Goal: Task Accomplishment & Management: Complete application form

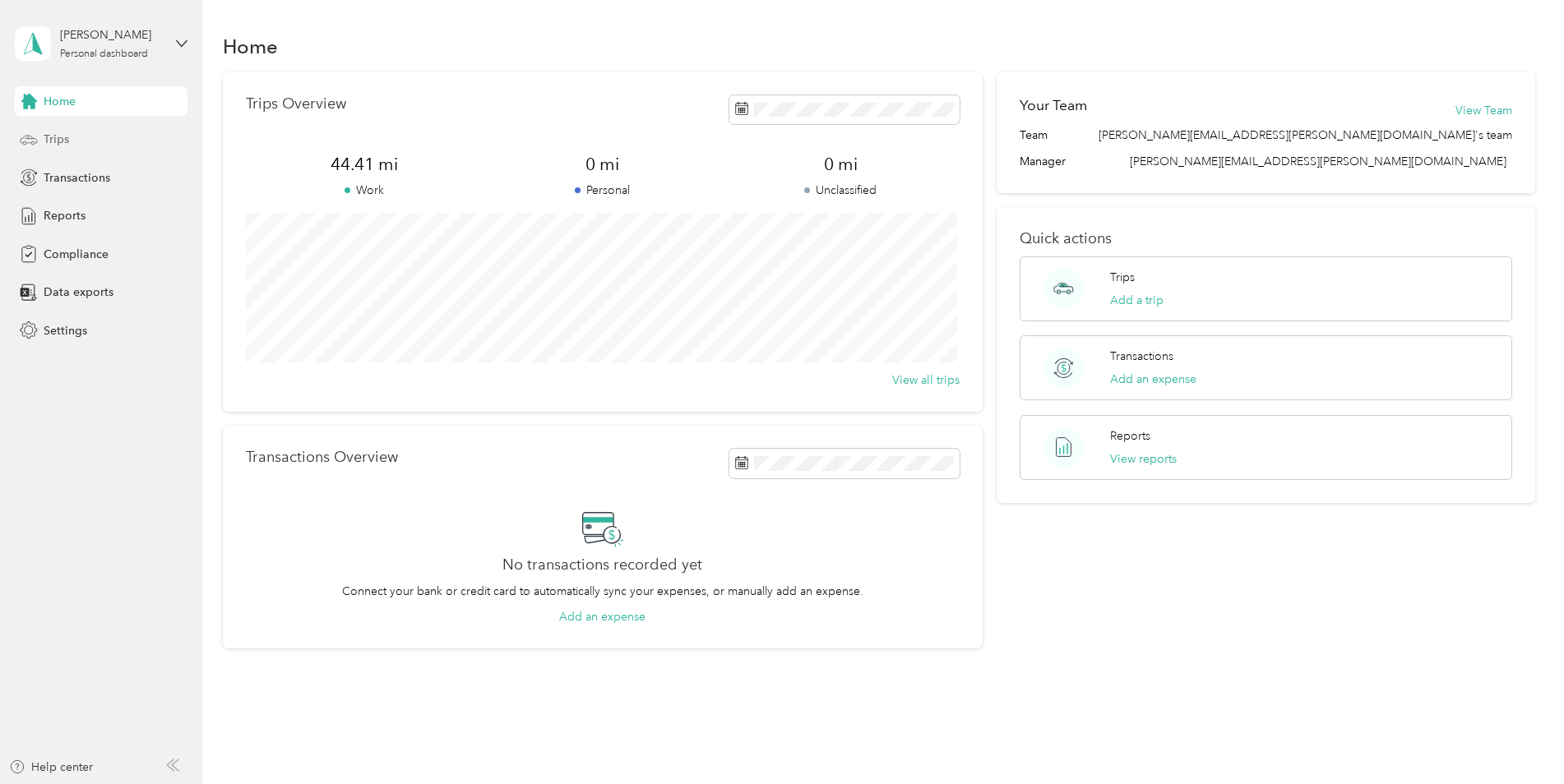
click at [86, 134] on div "Trips" at bounding box center [101, 140] width 173 height 30
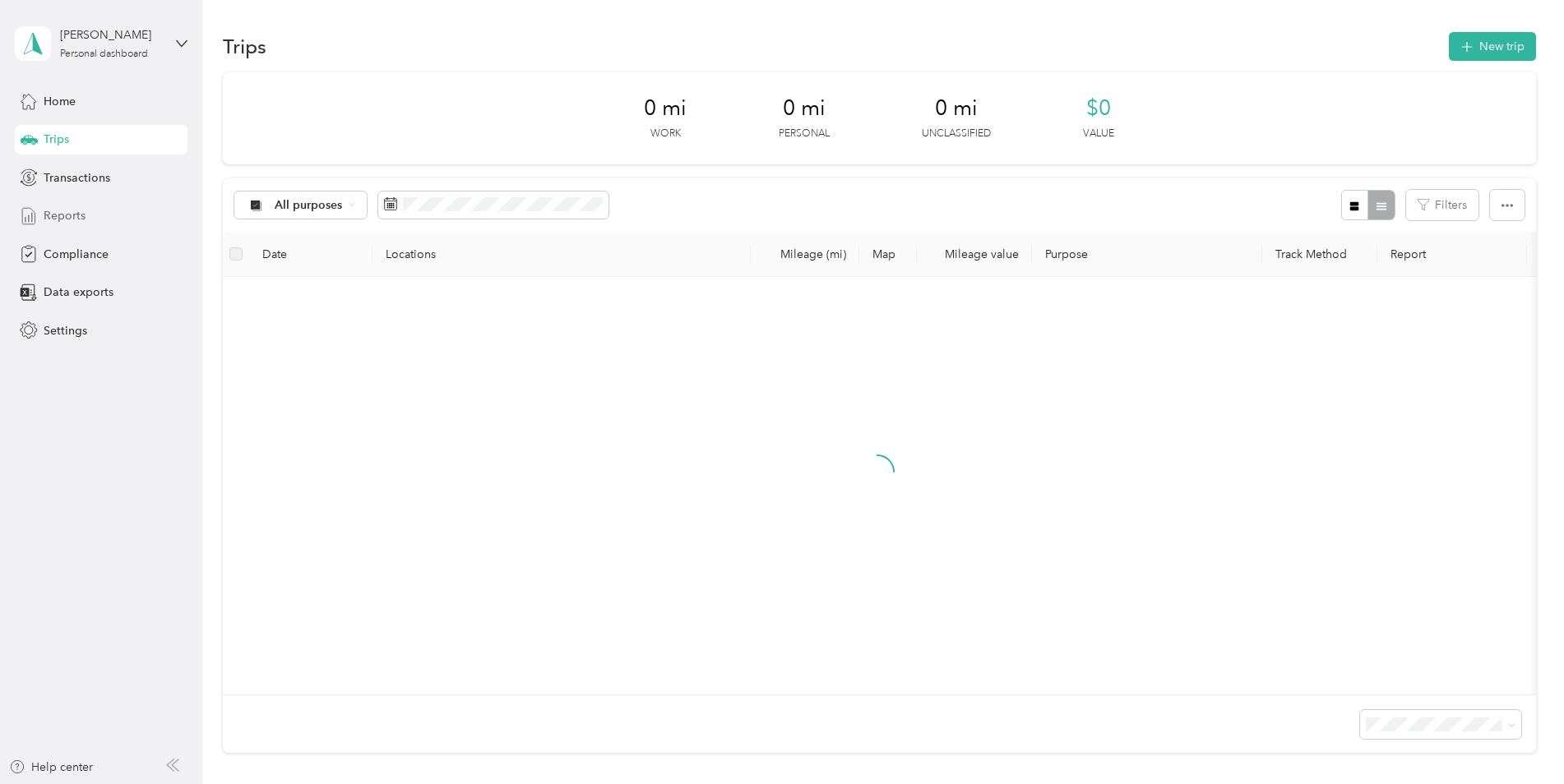
click at [73, 208] on span "Reports" at bounding box center [64, 215] width 42 height 17
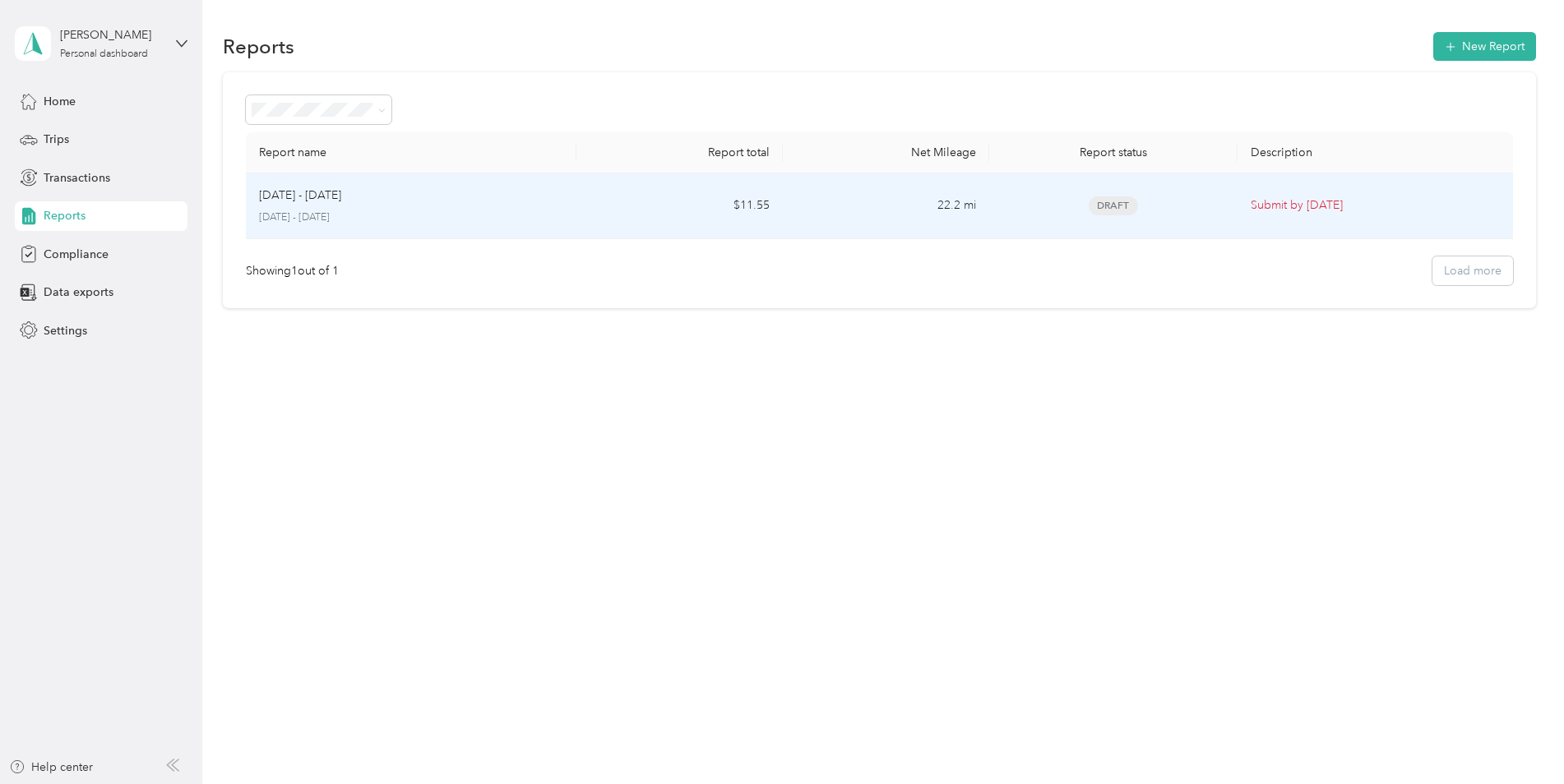
click at [510, 193] on div "[DATE] - [DATE]" at bounding box center [410, 195] width 304 height 18
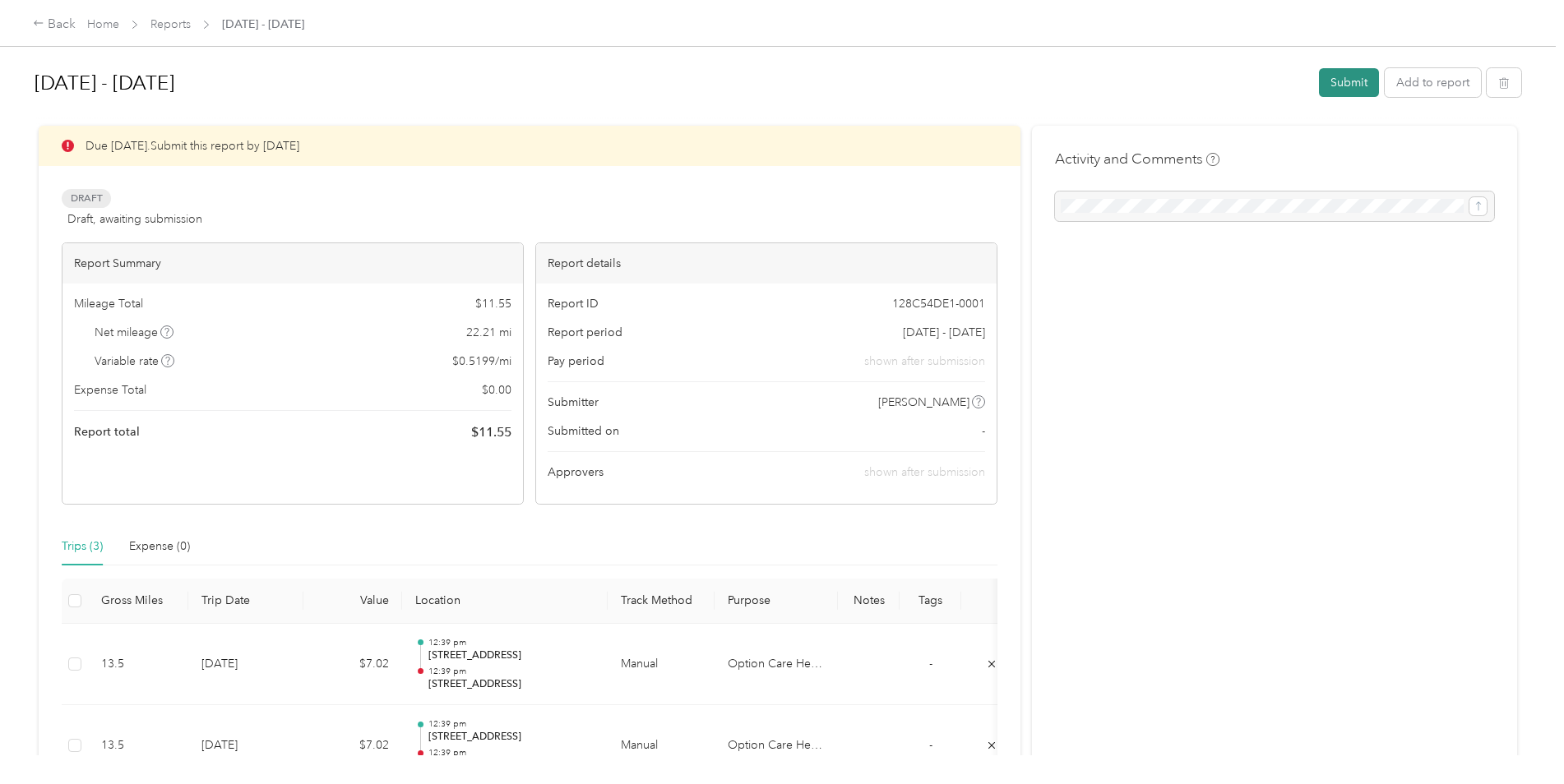
click at [1341, 96] on button "Submit" at bounding box center [1348, 82] width 60 height 29
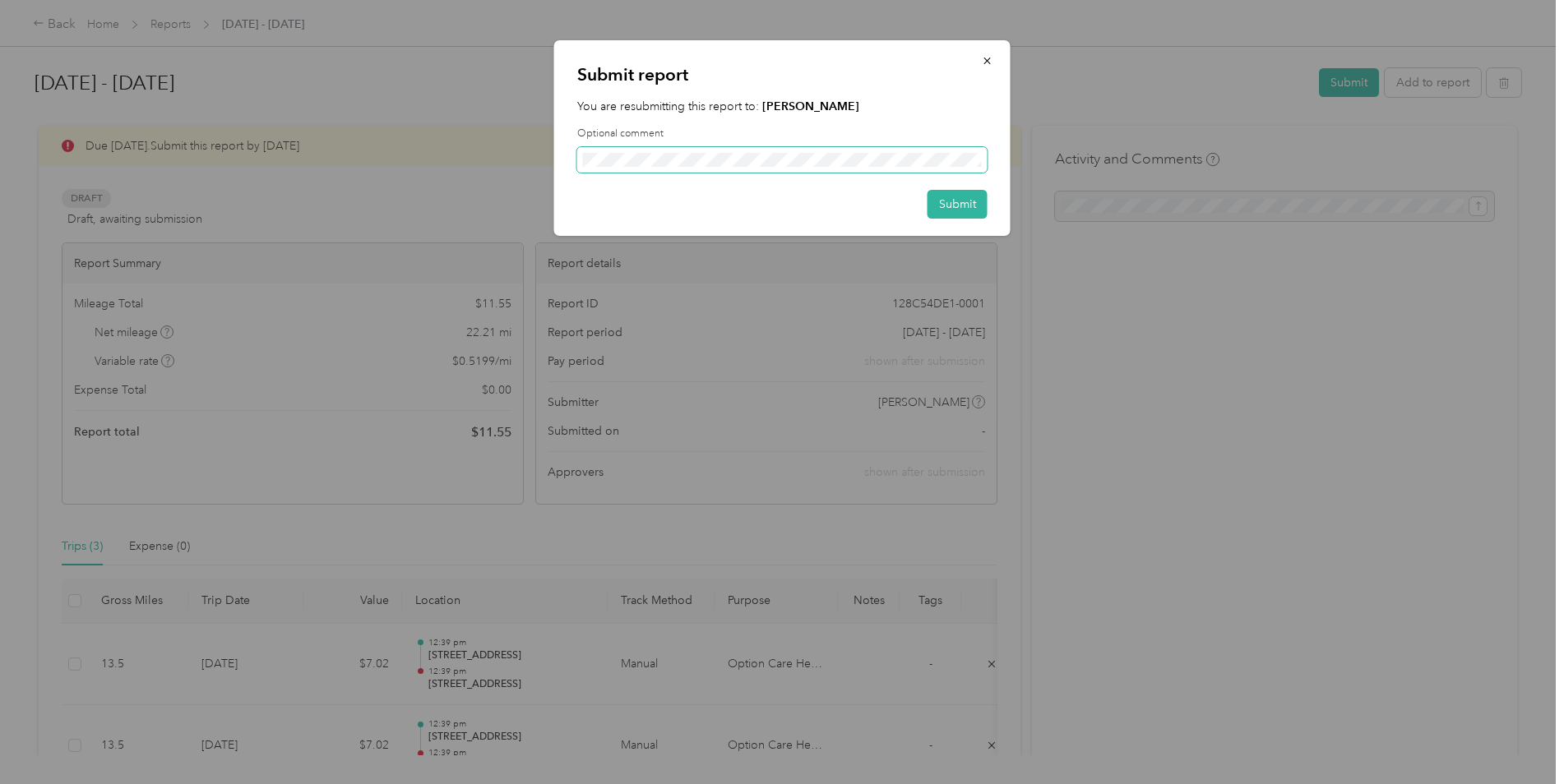
click at [767, 167] on span at bounding box center [782, 161] width 410 height 26
click at [960, 203] on button "Submit" at bounding box center [957, 203] width 60 height 29
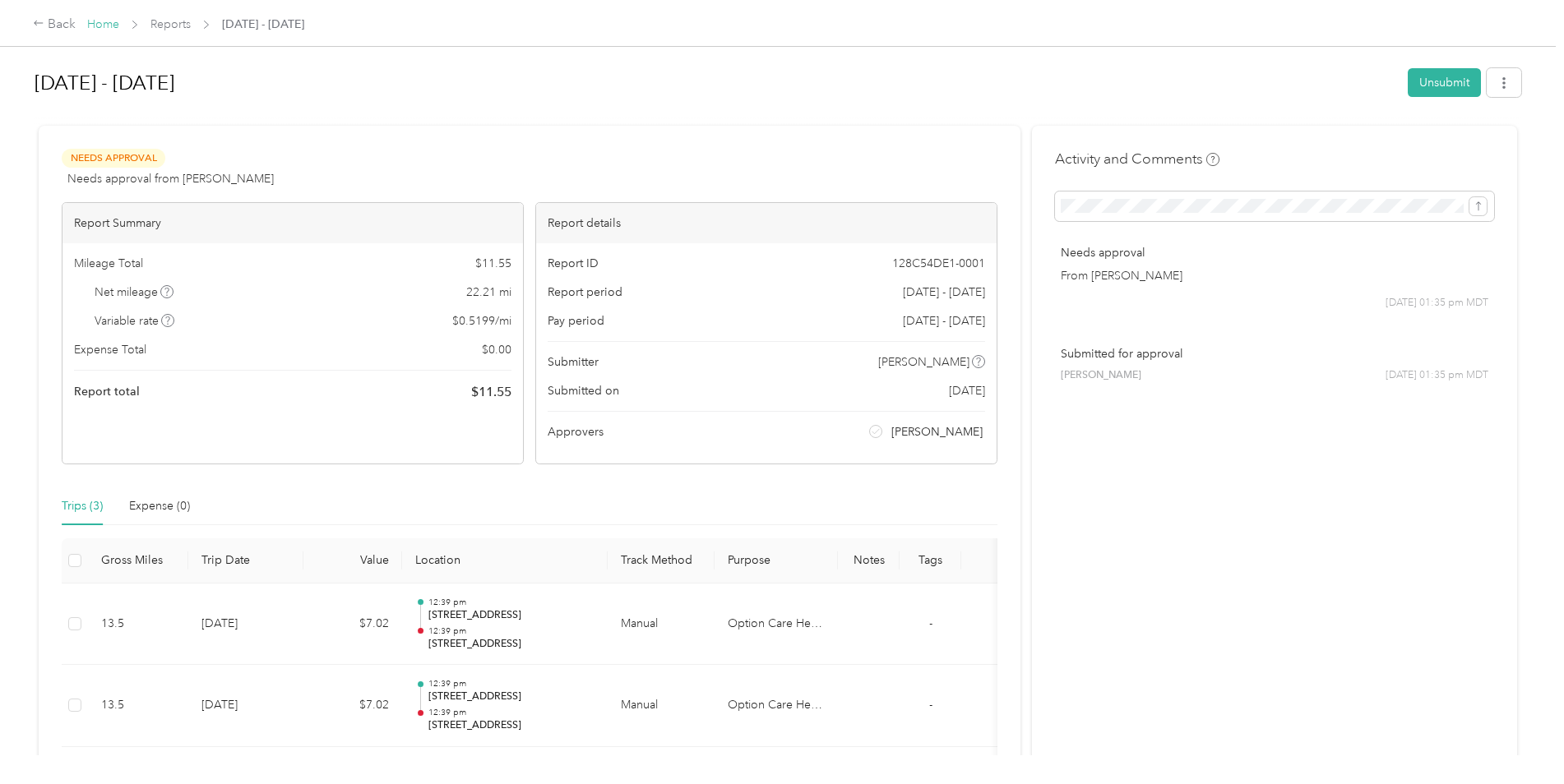
click at [115, 26] on link "Home" at bounding box center [103, 24] width 32 height 14
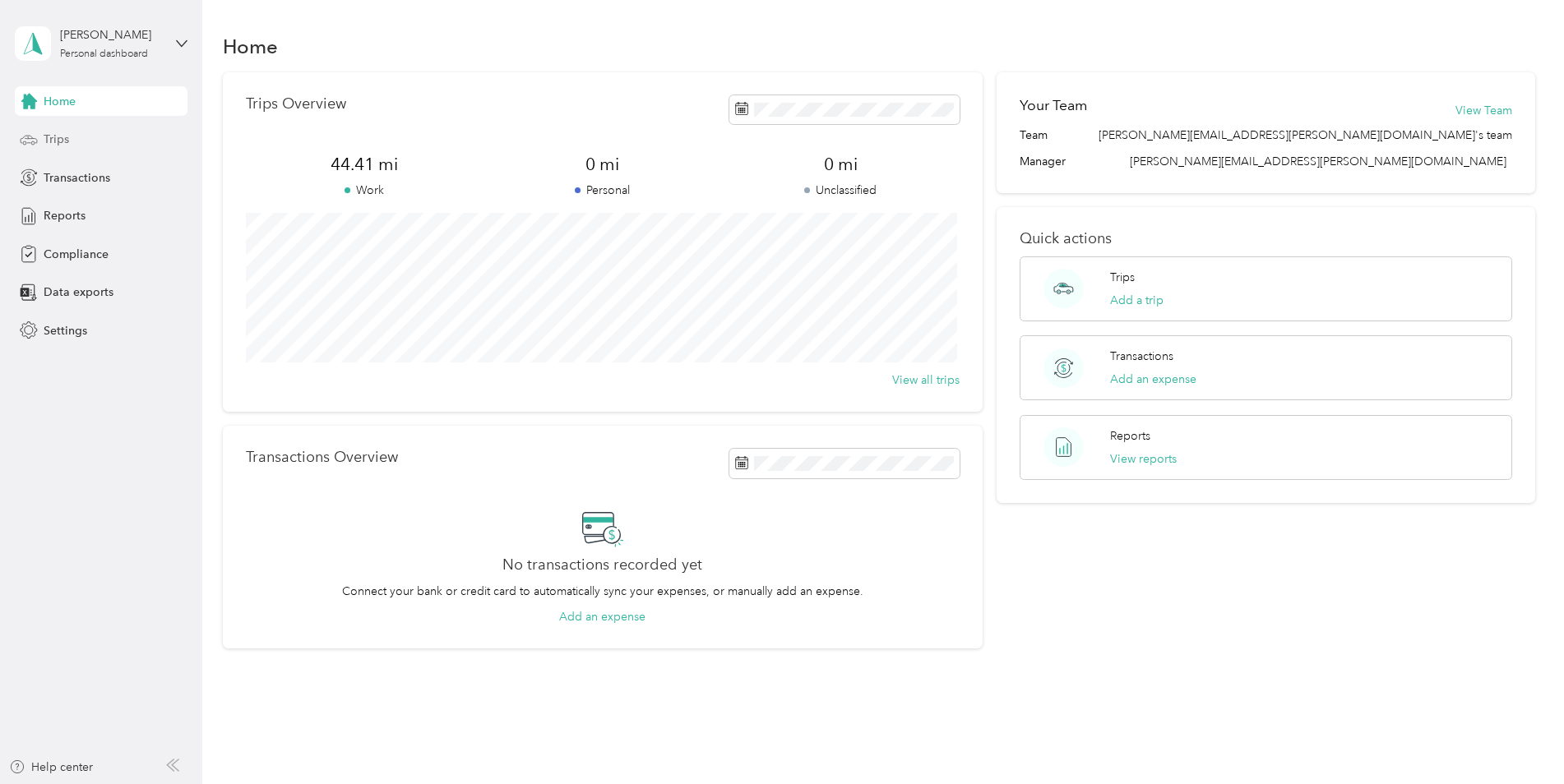
click at [90, 131] on div "Trips" at bounding box center [101, 140] width 173 height 30
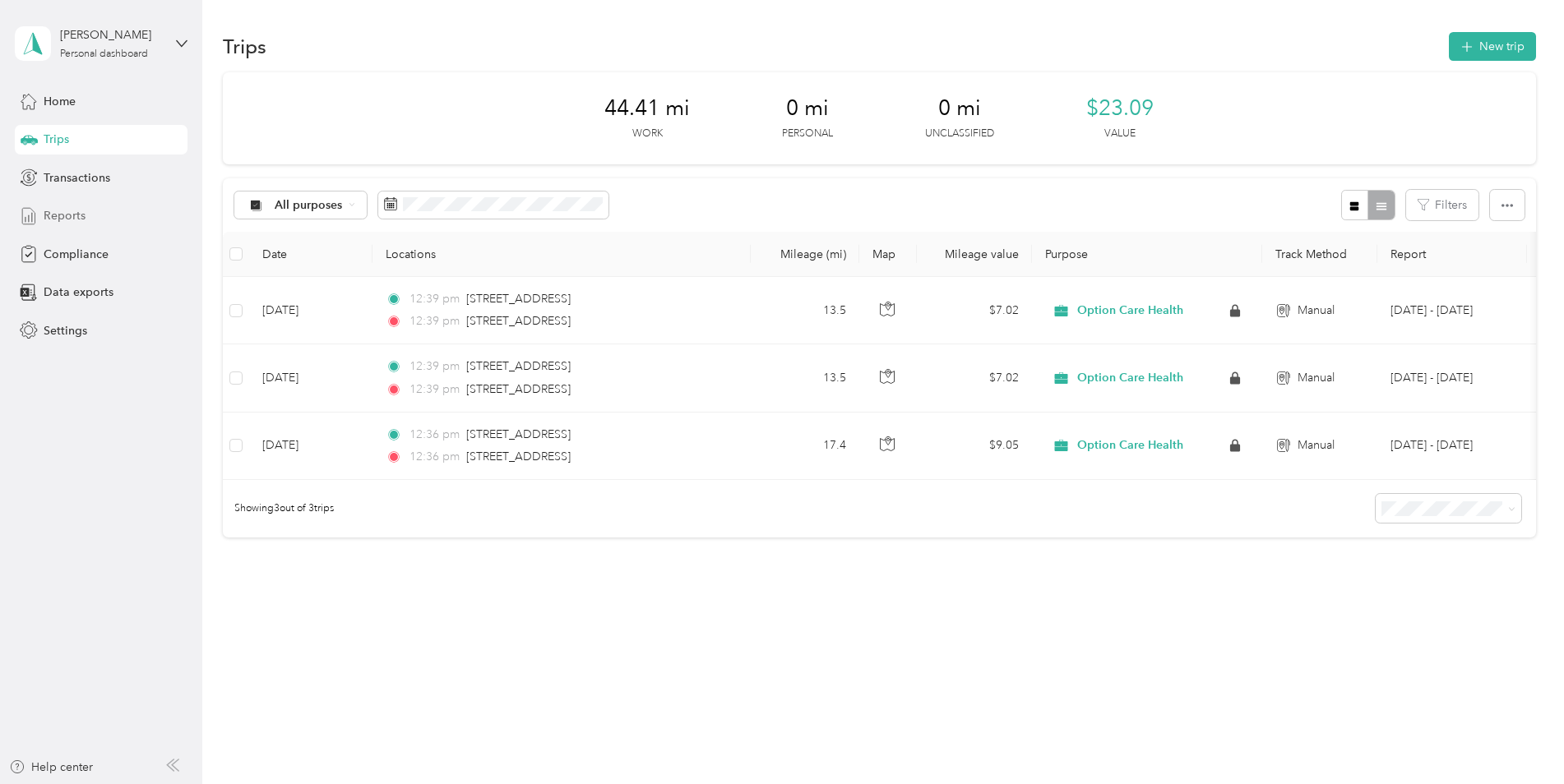
click at [93, 217] on div "Reports" at bounding box center [101, 216] width 173 height 30
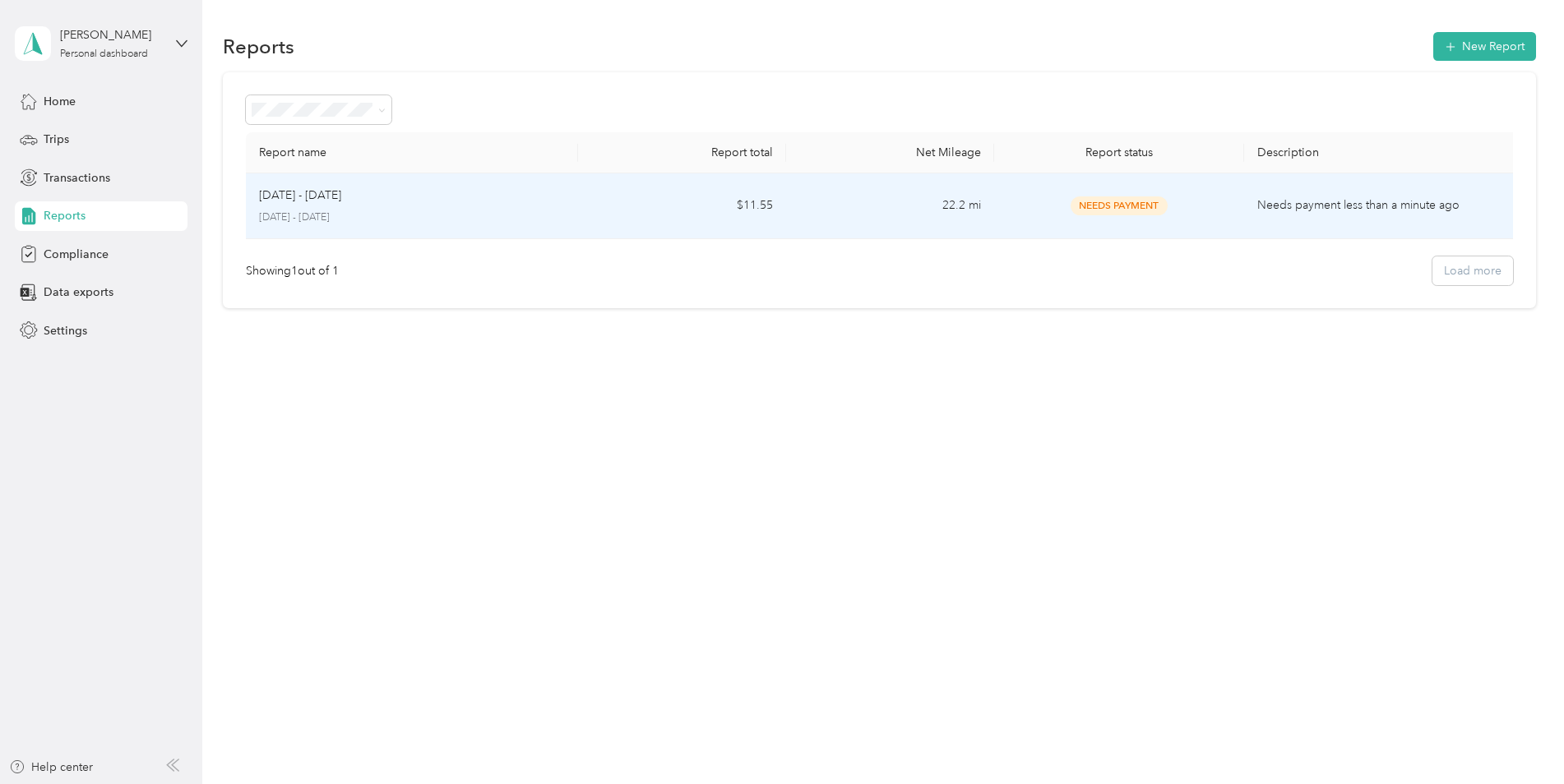
click at [380, 212] on p "[DATE] - [DATE]" at bounding box center [412, 217] width 307 height 15
